Goal: Task Accomplishment & Management: Use online tool/utility

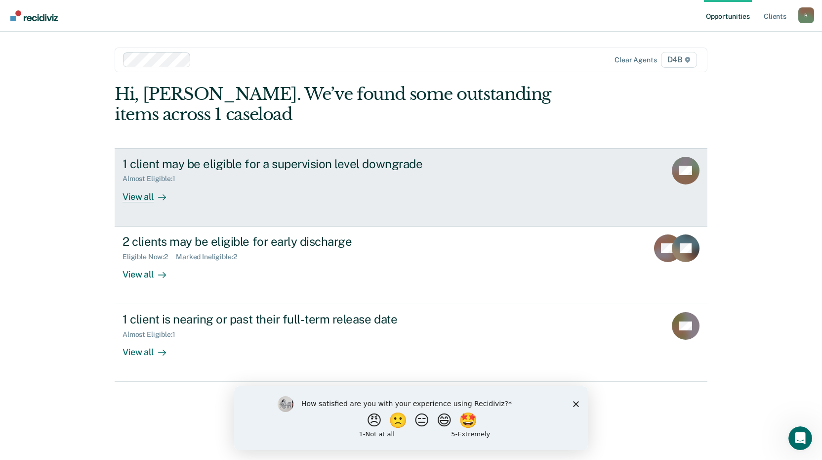
click at [124, 196] on div "View all" at bounding box center [150, 192] width 55 height 19
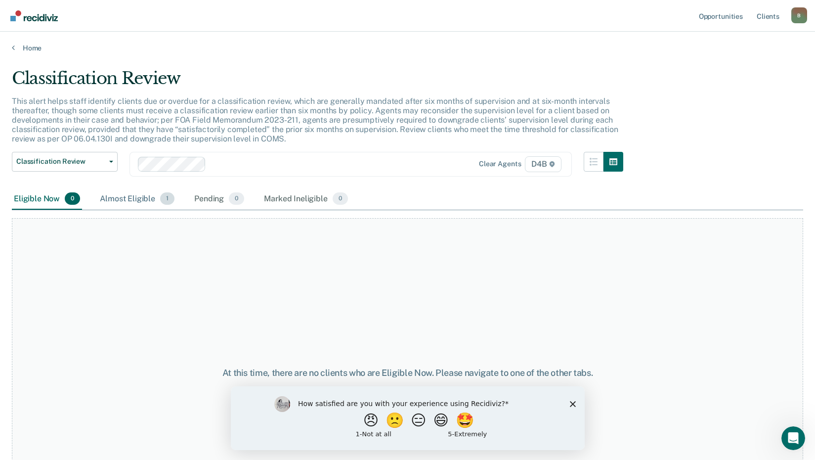
click at [137, 202] on div "Almost Eligible 1" at bounding box center [137, 199] width 79 height 22
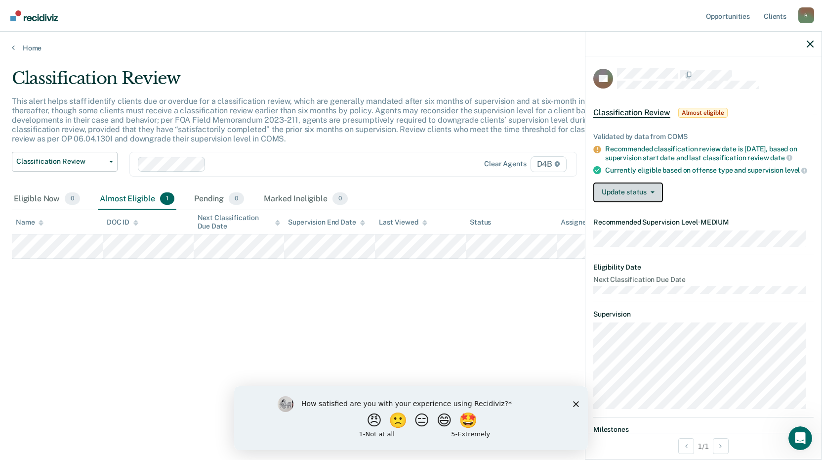
click at [651, 197] on button "Update status" at bounding box center [629, 192] width 70 height 20
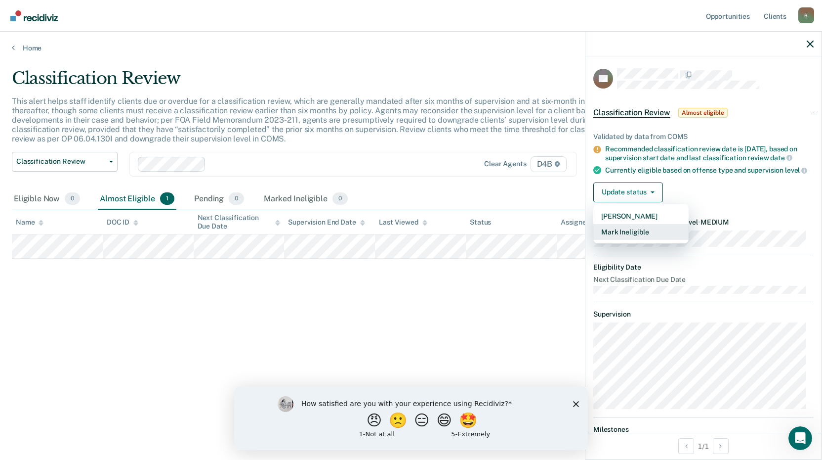
click at [648, 240] on button "Mark Ineligible" at bounding box center [641, 232] width 95 height 16
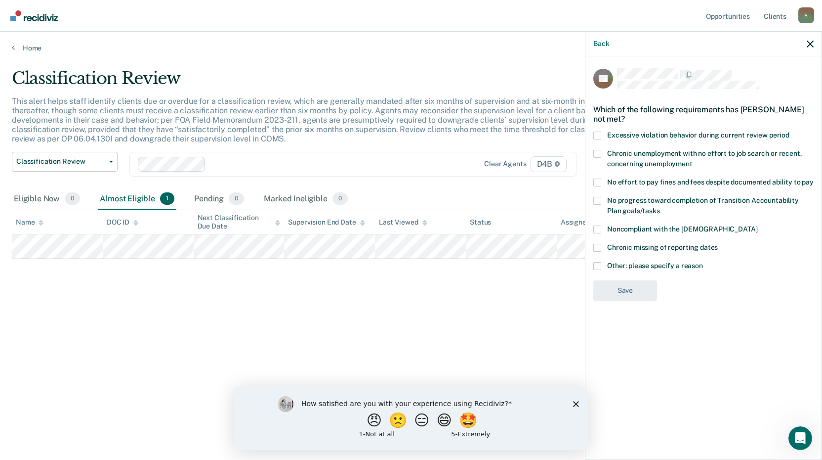
click at [599, 265] on span at bounding box center [598, 266] width 8 height 8
click at [703, 262] on input "Other: please specify a reason" at bounding box center [703, 262] width 0 height 0
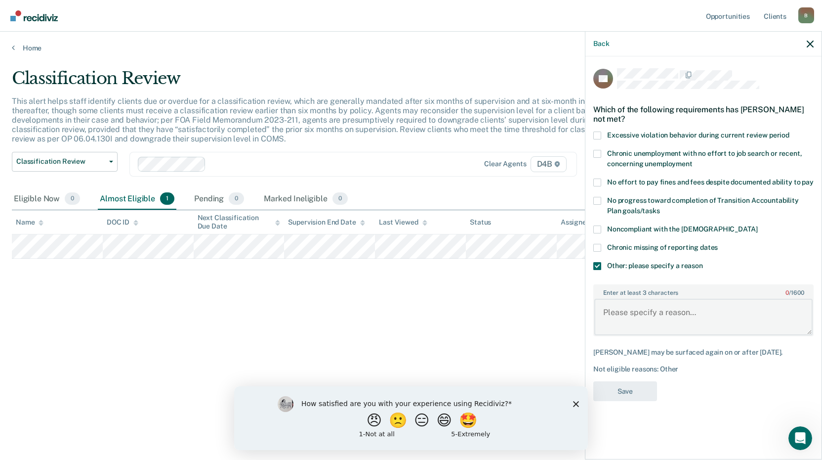
click at [629, 309] on textarea "Enter at least 3 characters 0 / 1600" at bounding box center [704, 317] width 218 height 37
type textarea "CSC case mandatory 2 years supervision."
click at [635, 378] on div "BB Which of the following requirements has [PERSON_NAME] not met? Excessive vio…" at bounding box center [704, 237] width 220 height 339
click at [635, 389] on button "Save" at bounding box center [626, 391] width 64 height 20
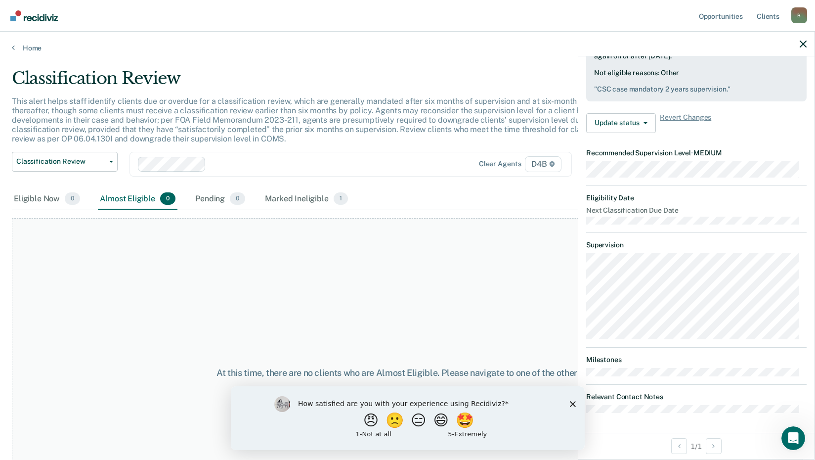
click at [799, 42] on div at bounding box center [696, 44] width 236 height 25
click at [802, 45] on icon "button" at bounding box center [803, 44] width 7 height 7
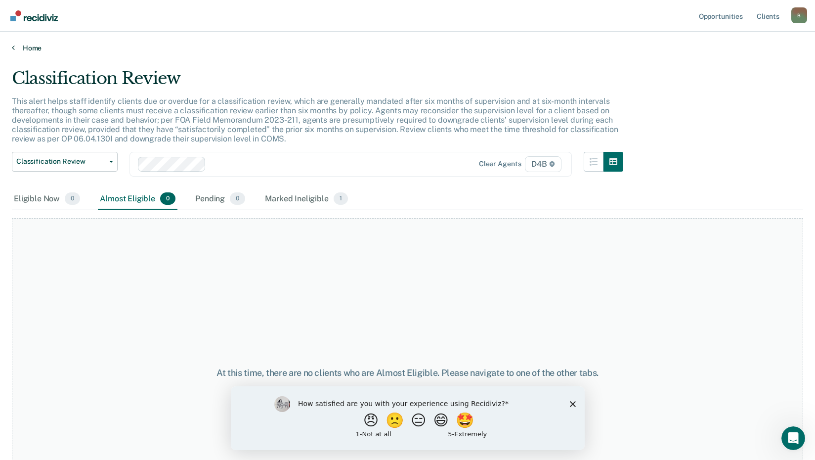
click at [37, 49] on link "Home" at bounding box center [407, 47] width 791 height 9
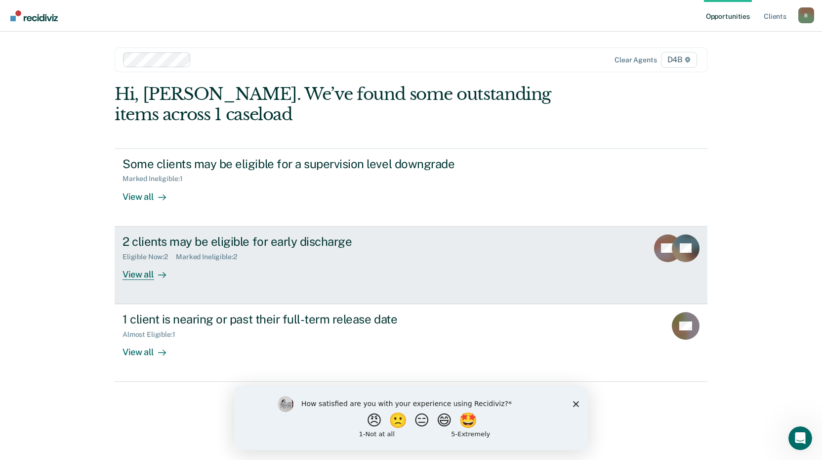
click at [140, 275] on div "View all" at bounding box center [150, 269] width 55 height 19
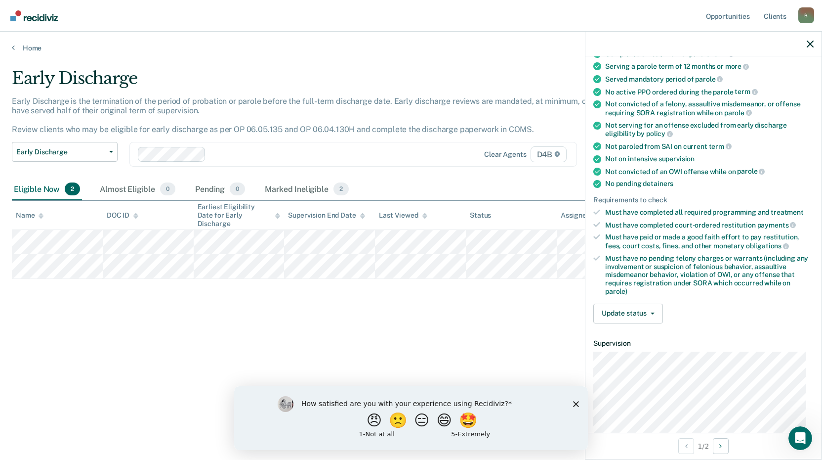
scroll to position [99, 0]
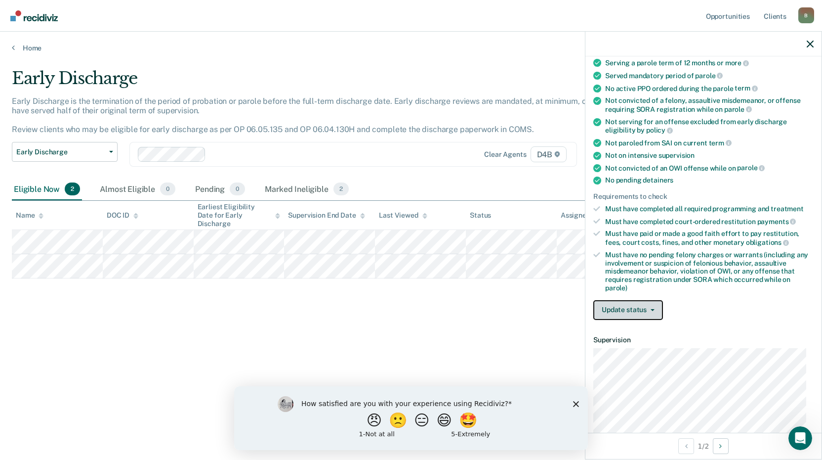
click at [656, 314] on button "Update status" at bounding box center [629, 310] width 70 height 20
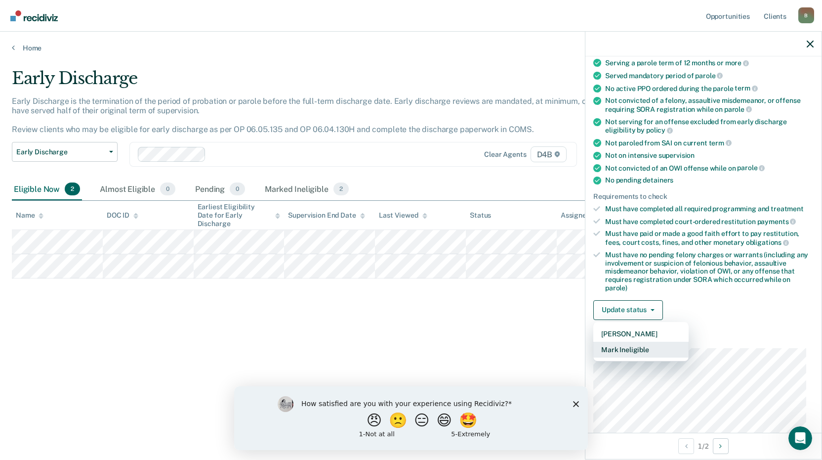
click at [648, 351] on button "Mark Ineligible" at bounding box center [641, 350] width 95 height 16
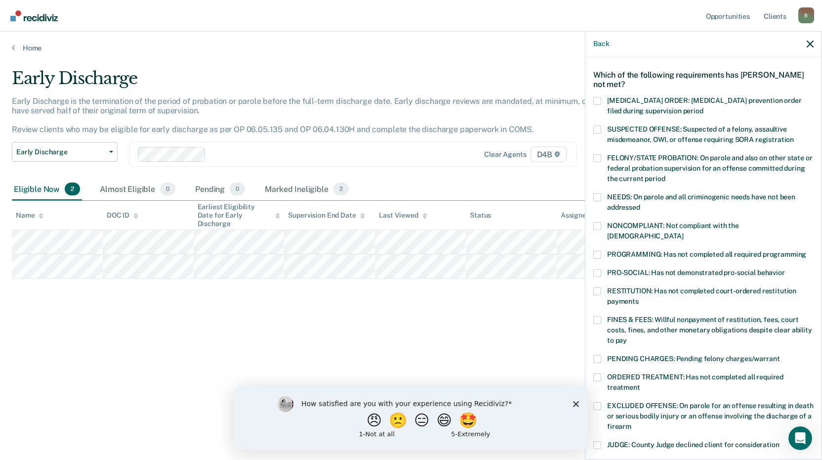
scroll to position [49, 0]
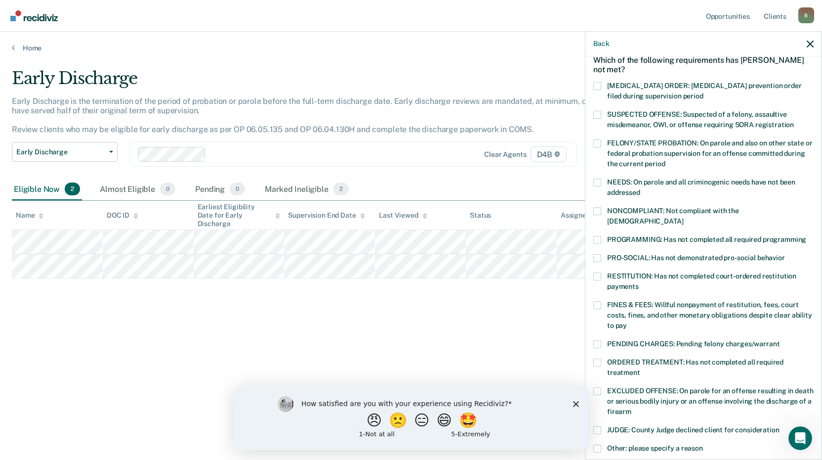
click at [594, 183] on span at bounding box center [598, 182] width 8 height 8
click at [641, 189] on input "NEEDS: On parole and all criminogenic needs have not been addressed" at bounding box center [641, 189] width 0 height 0
click at [600, 358] on span at bounding box center [598, 362] width 8 height 8
click at [641, 369] on input "ORDERED TREATMENT: Has not completed all required treatment" at bounding box center [641, 369] width 0 height 0
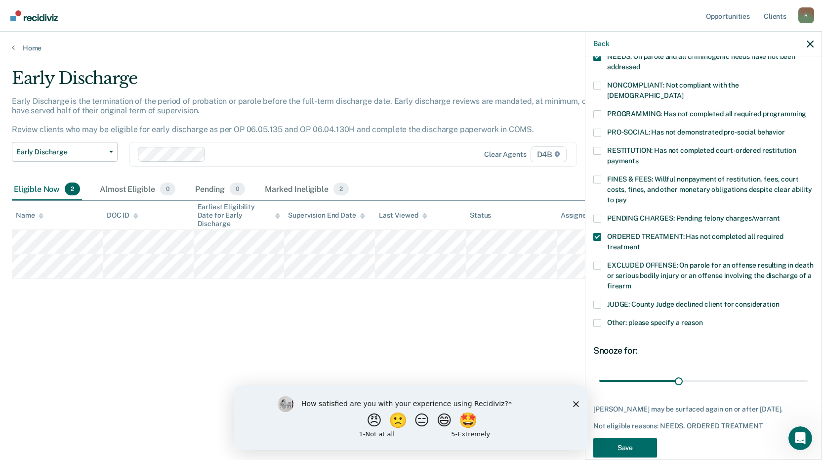
scroll to position [182, 0]
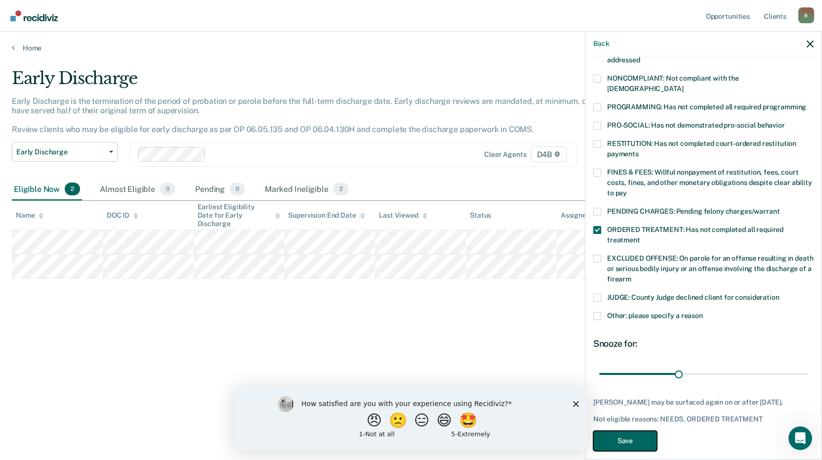
click at [643, 431] on button "Save" at bounding box center [626, 441] width 64 height 20
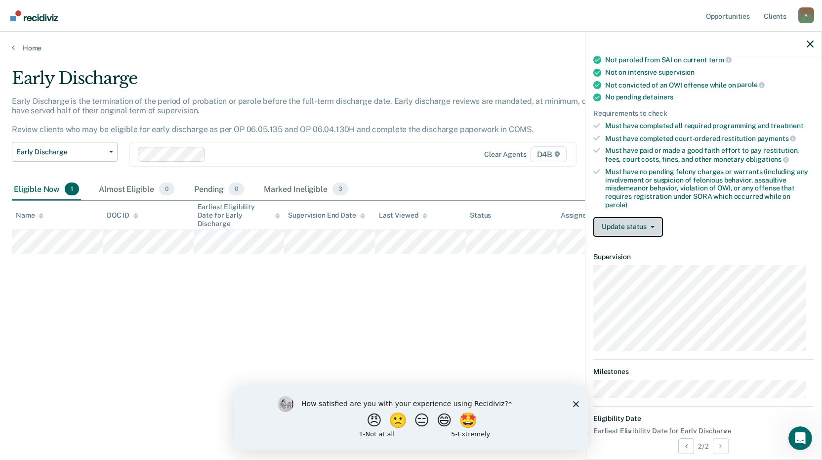
click at [653, 228] on button "Update status" at bounding box center [629, 227] width 70 height 20
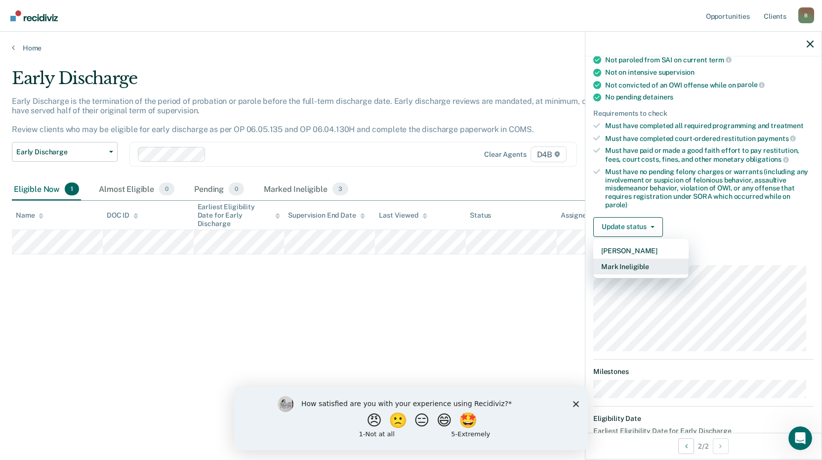
click at [642, 268] on button "Mark Ineligible" at bounding box center [641, 267] width 95 height 16
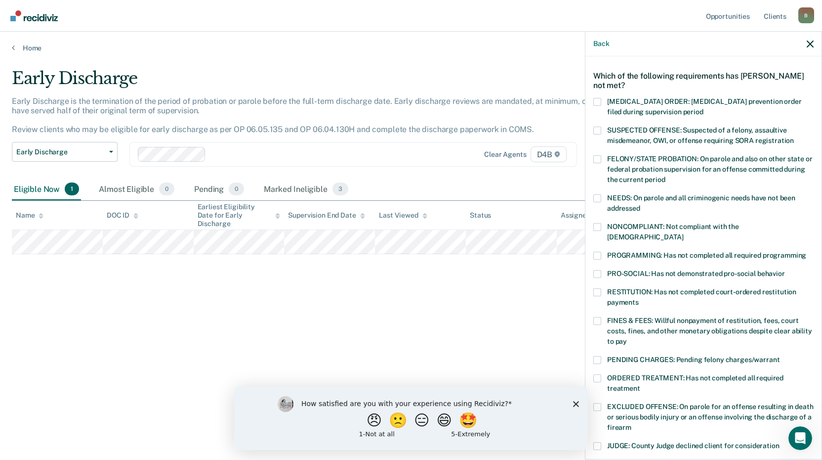
scroll to position [49, 0]
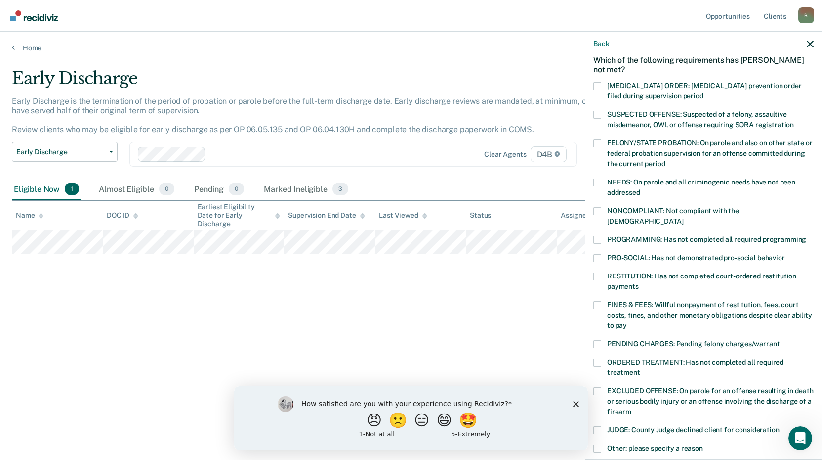
click at [598, 182] on span at bounding box center [598, 182] width 8 height 8
click at [641, 189] on input "NEEDS: On parole and all criminogenic needs have not been addressed" at bounding box center [641, 189] width 0 height 0
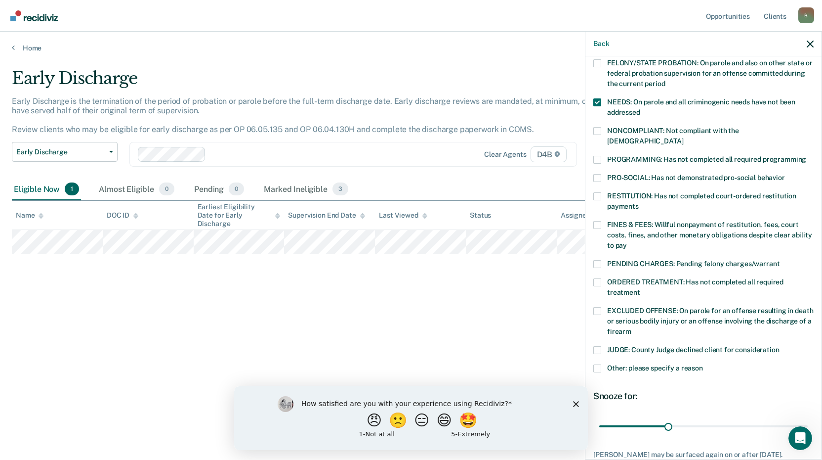
scroll to position [148, 0]
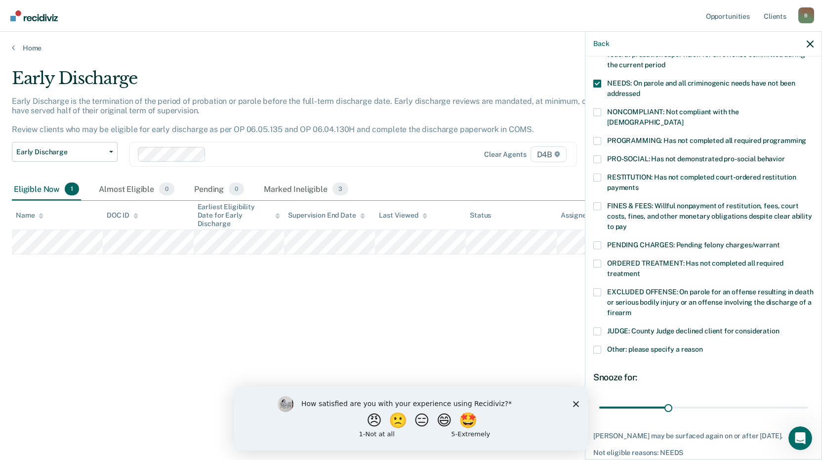
click at [600, 259] on span at bounding box center [598, 263] width 8 height 8
click at [641, 270] on input "ORDERED TREATMENT: Has not completed all required treatment" at bounding box center [641, 270] width 0 height 0
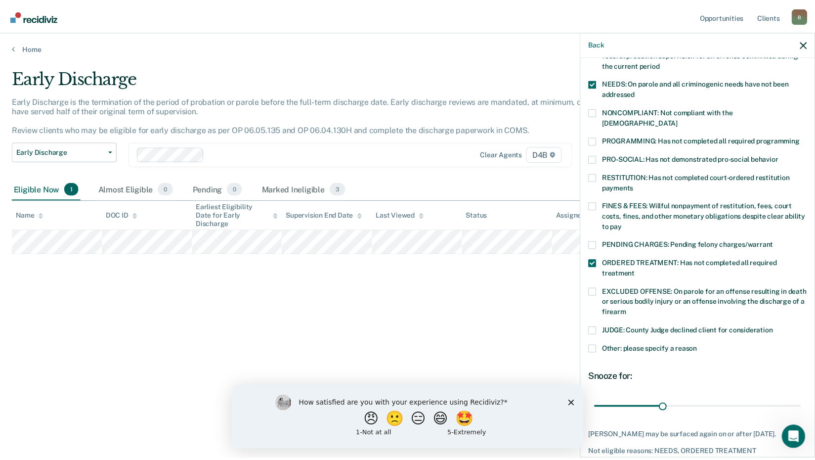
scroll to position [182, 0]
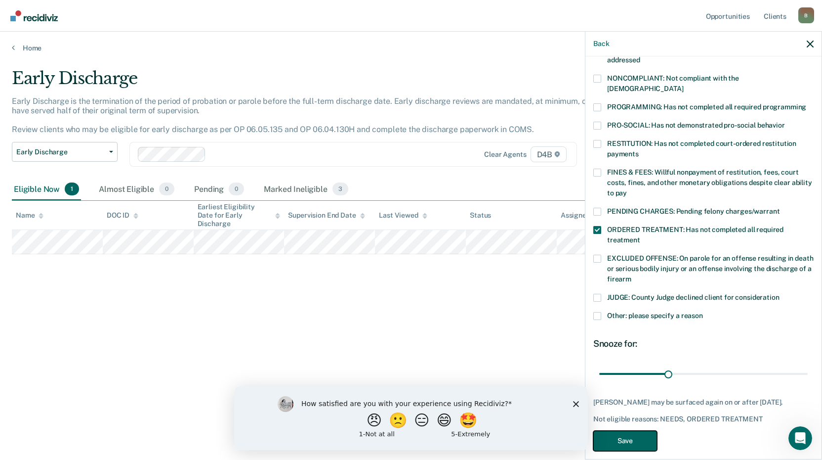
click at [632, 431] on button "Save" at bounding box center [626, 441] width 64 height 20
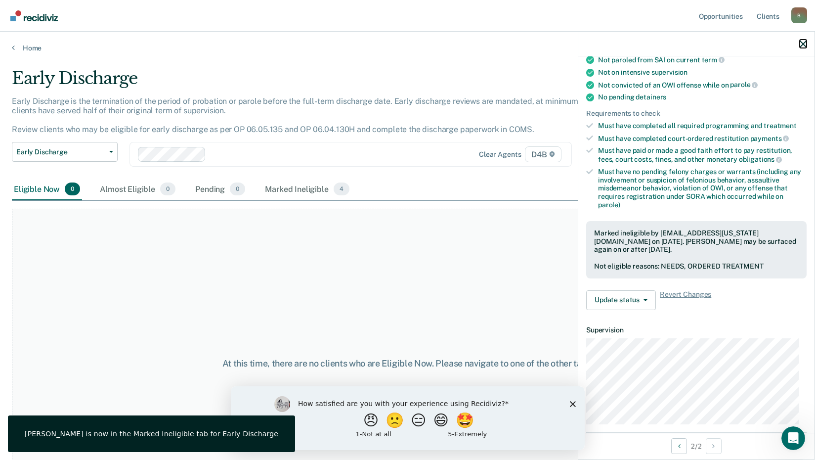
click at [805, 42] on icon "button" at bounding box center [803, 44] width 7 height 7
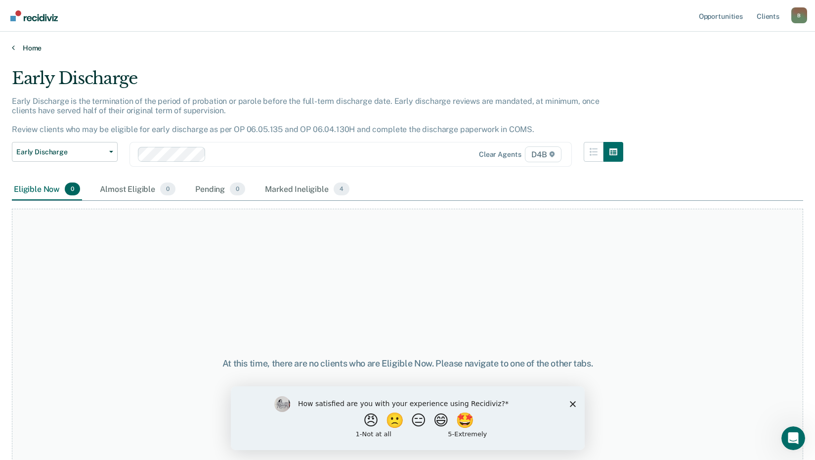
click at [31, 46] on link "Home" at bounding box center [407, 47] width 791 height 9
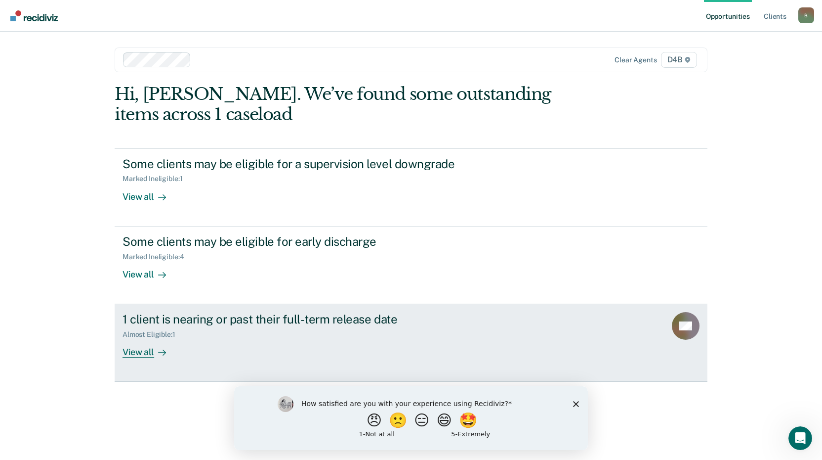
click at [151, 351] on div "View all" at bounding box center [150, 348] width 55 height 19
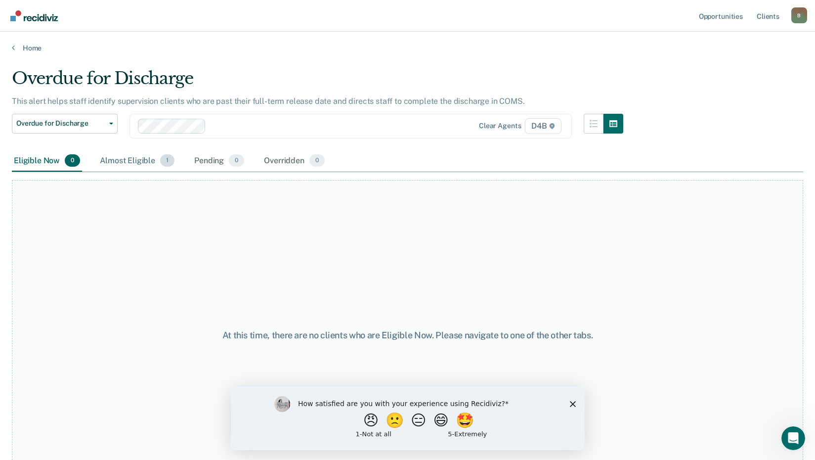
click at [146, 159] on div "Almost Eligible 1" at bounding box center [137, 161] width 79 height 22
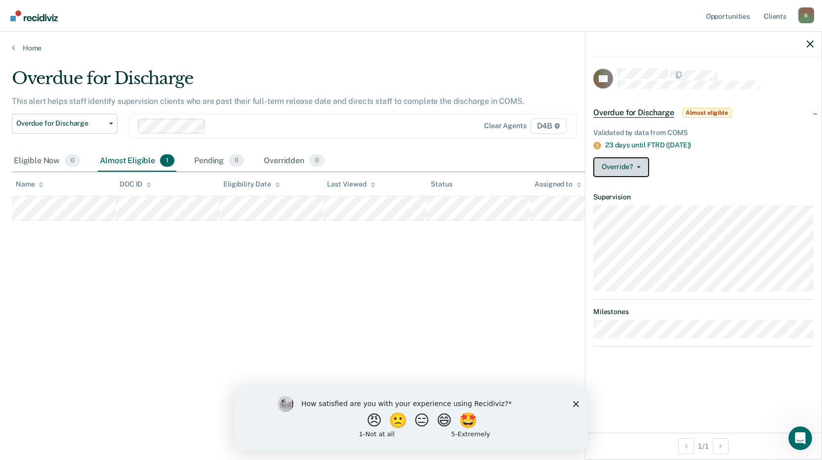
click at [632, 165] on button "Override?" at bounding box center [622, 167] width 56 height 20
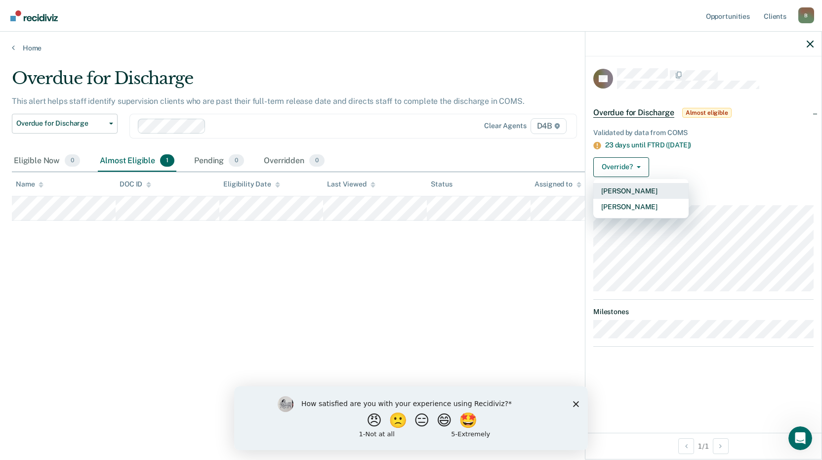
click at [652, 191] on button "[PERSON_NAME]" at bounding box center [641, 191] width 95 height 16
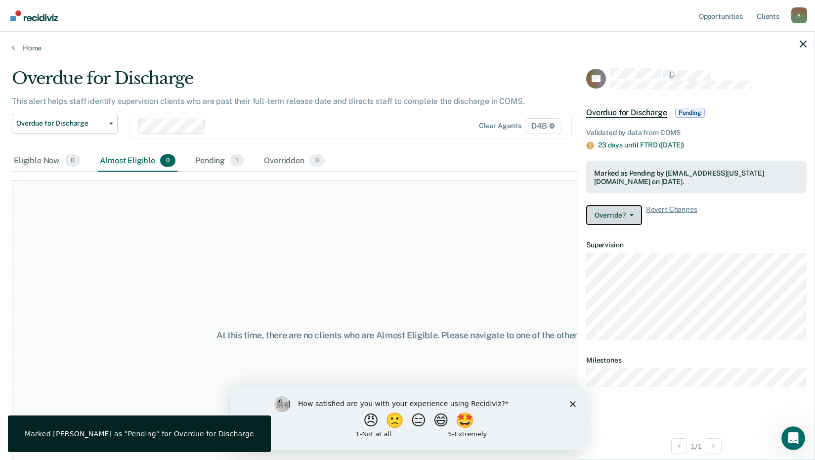
click at [631, 209] on button "Override?" at bounding box center [614, 215] width 56 height 20
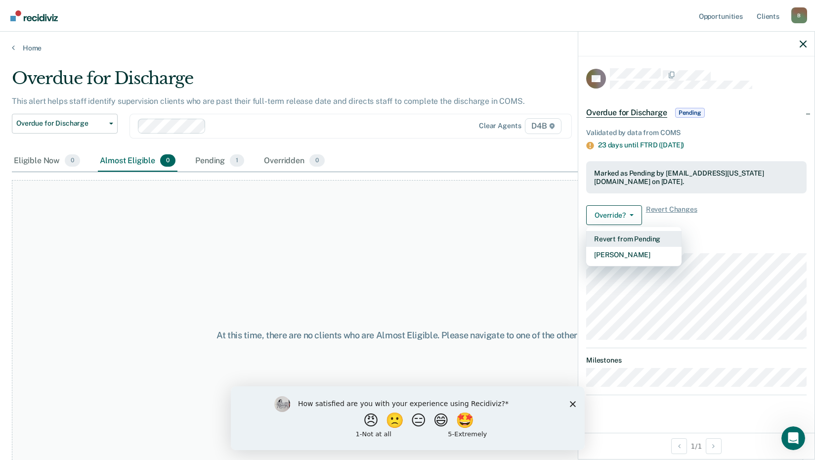
click at [658, 239] on button "Revert from Pending" at bounding box center [633, 239] width 95 height 16
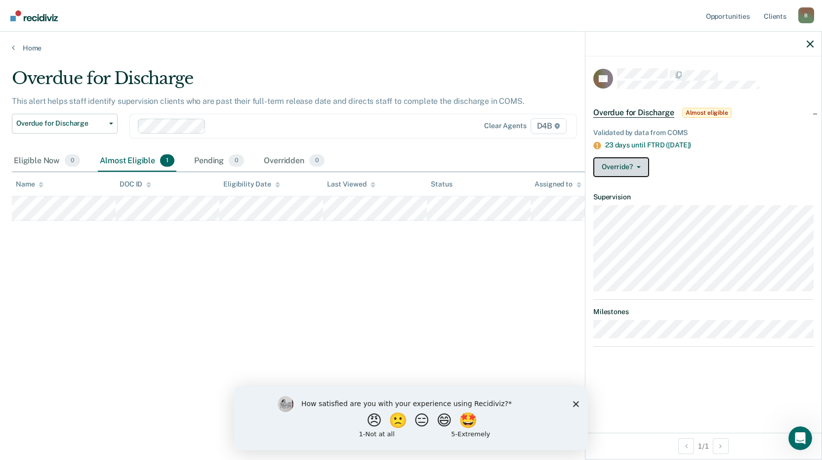
click at [637, 163] on button "Override?" at bounding box center [622, 167] width 56 height 20
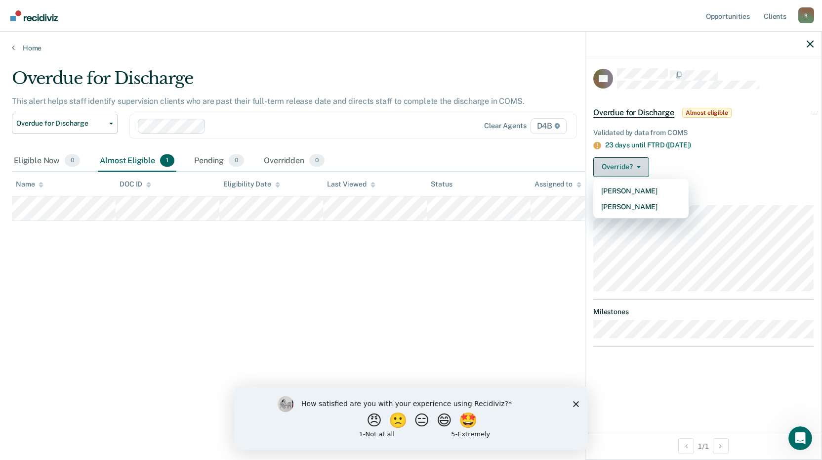
click at [636, 169] on button "Override?" at bounding box center [622, 167] width 56 height 20
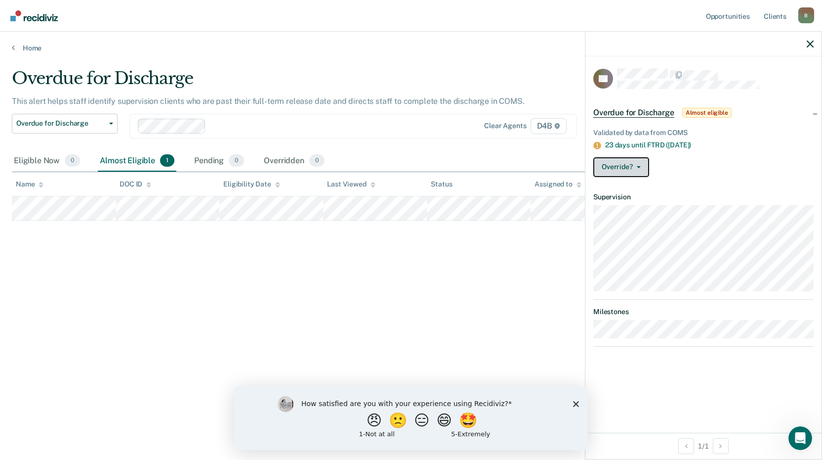
click at [636, 169] on button "Override?" at bounding box center [622, 167] width 56 height 20
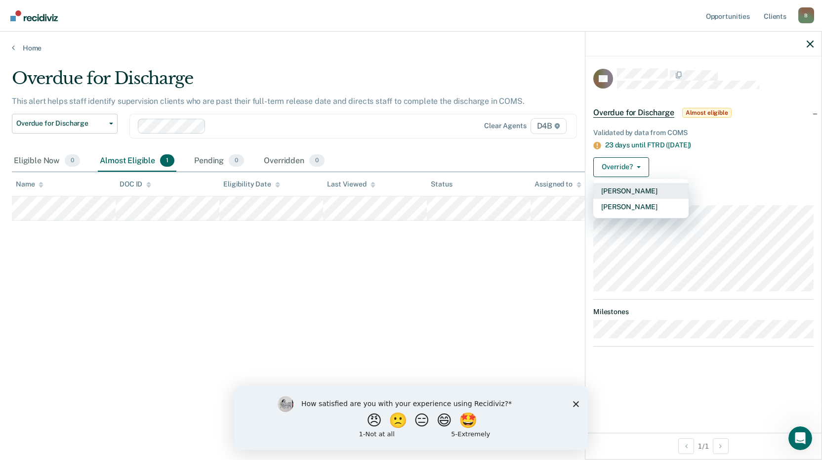
click at [638, 187] on button "[PERSON_NAME]" at bounding box center [641, 191] width 95 height 16
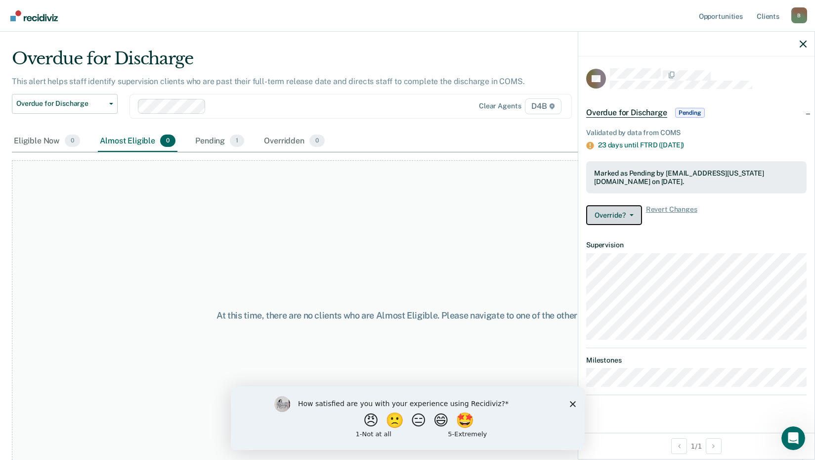
scroll to position [30, 0]
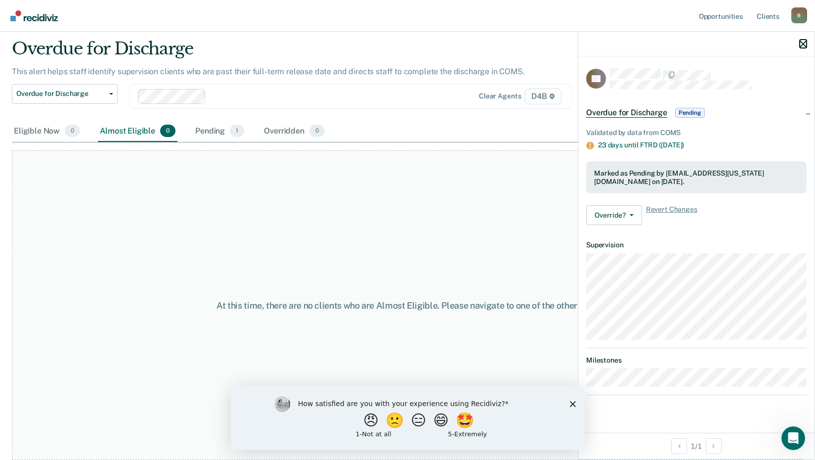
click at [801, 43] on icon "button" at bounding box center [803, 44] width 7 height 7
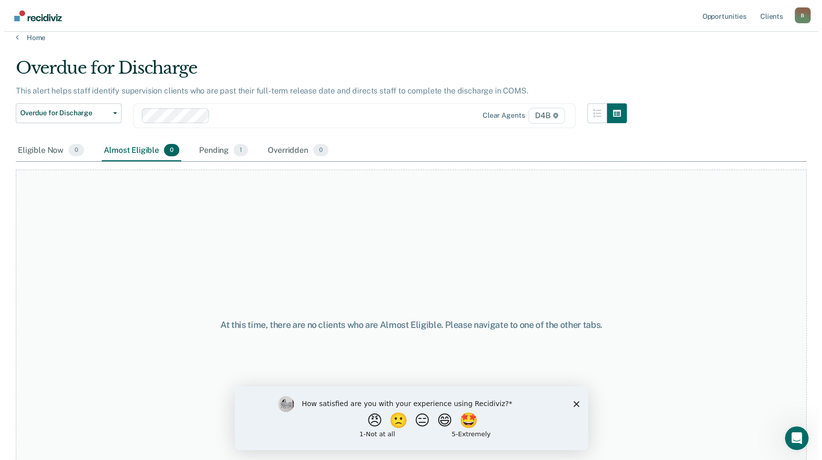
scroll to position [0, 0]
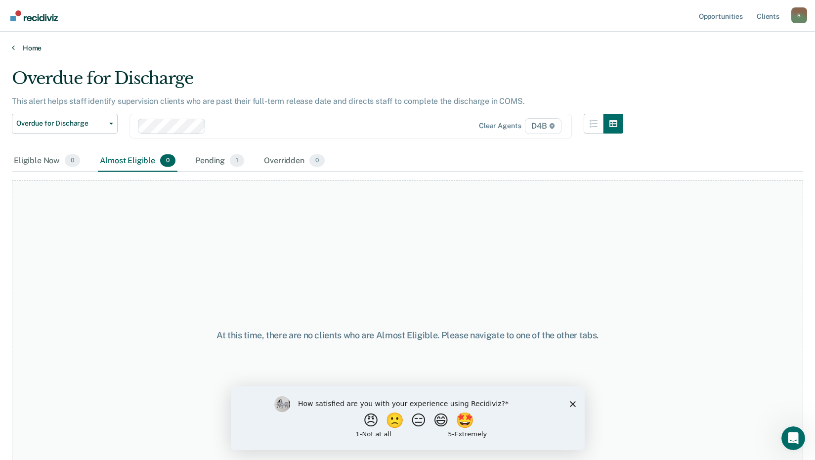
click at [26, 51] on link "Home" at bounding box center [407, 47] width 791 height 9
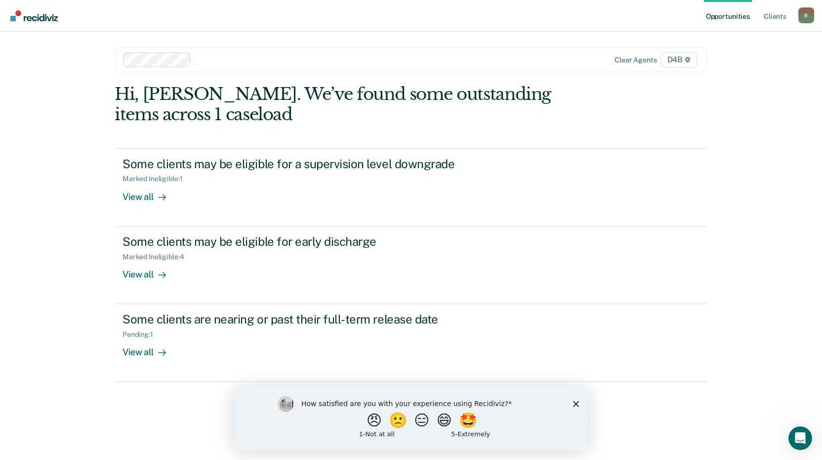
click at [577, 403] on icon "Close survey" at bounding box center [576, 403] width 6 height 6
